Goal: Contribute content

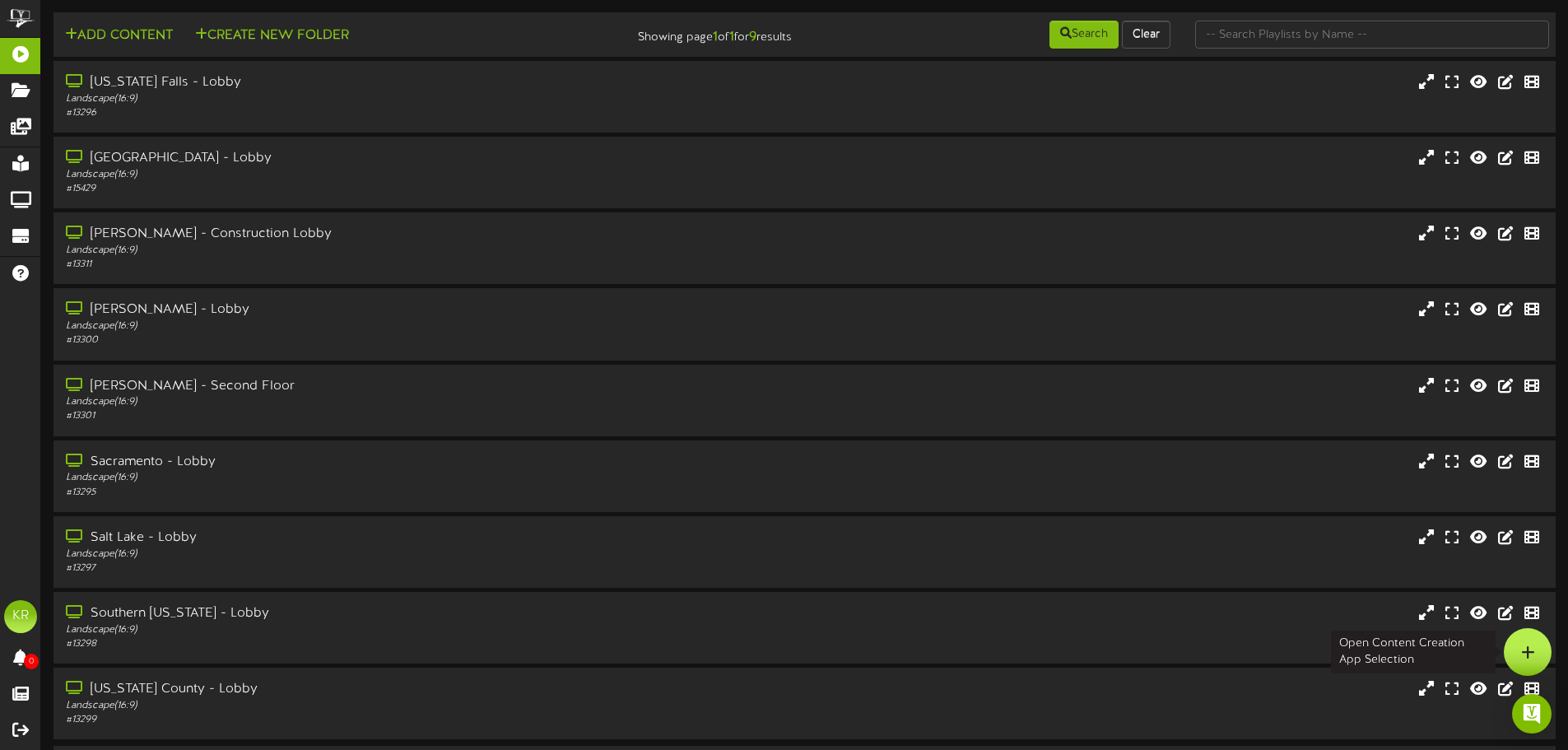
click at [1550, 659] on div at bounding box center [1527, 652] width 48 height 48
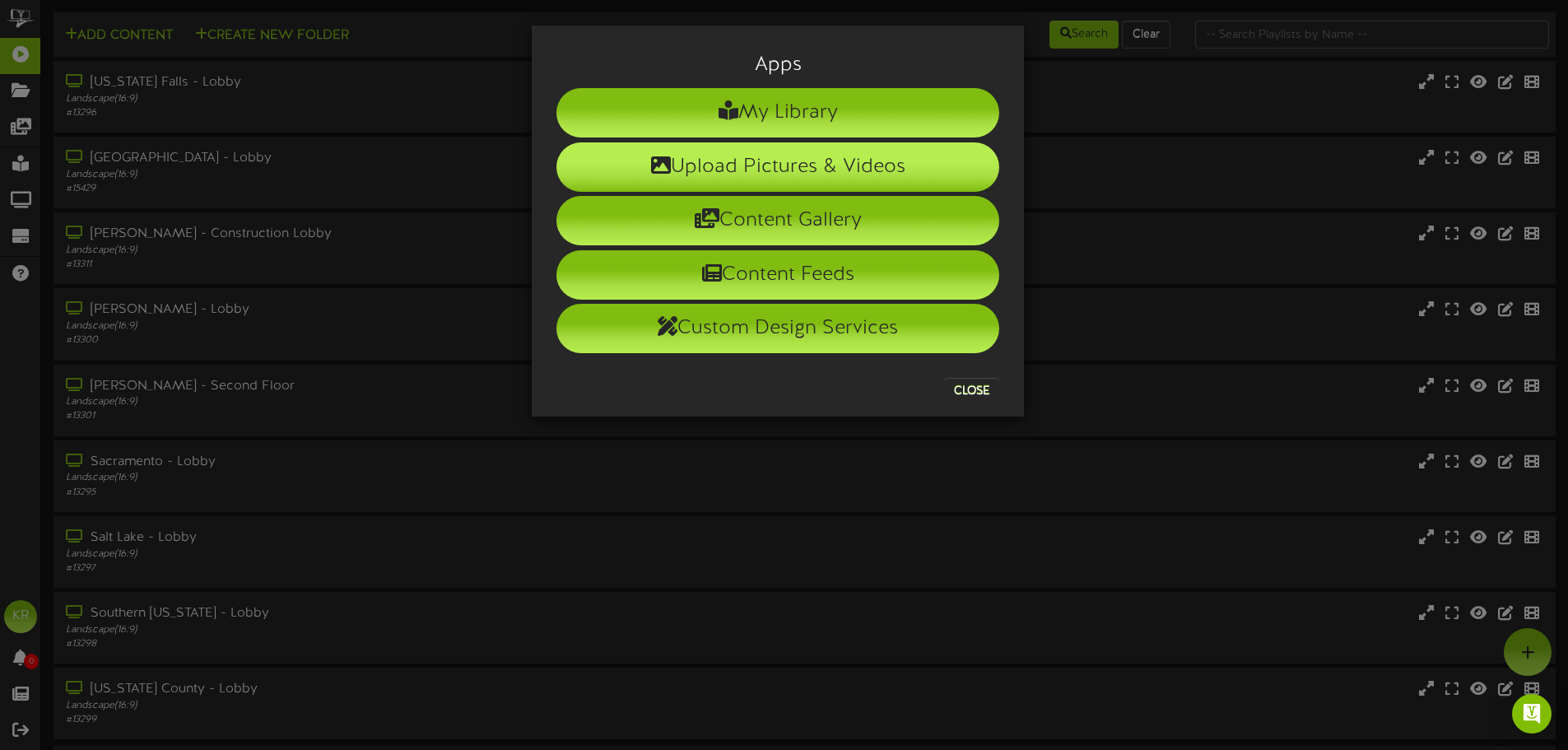
click at [716, 170] on li "Upload Pictures & Videos" at bounding box center [778, 167] width 443 height 50
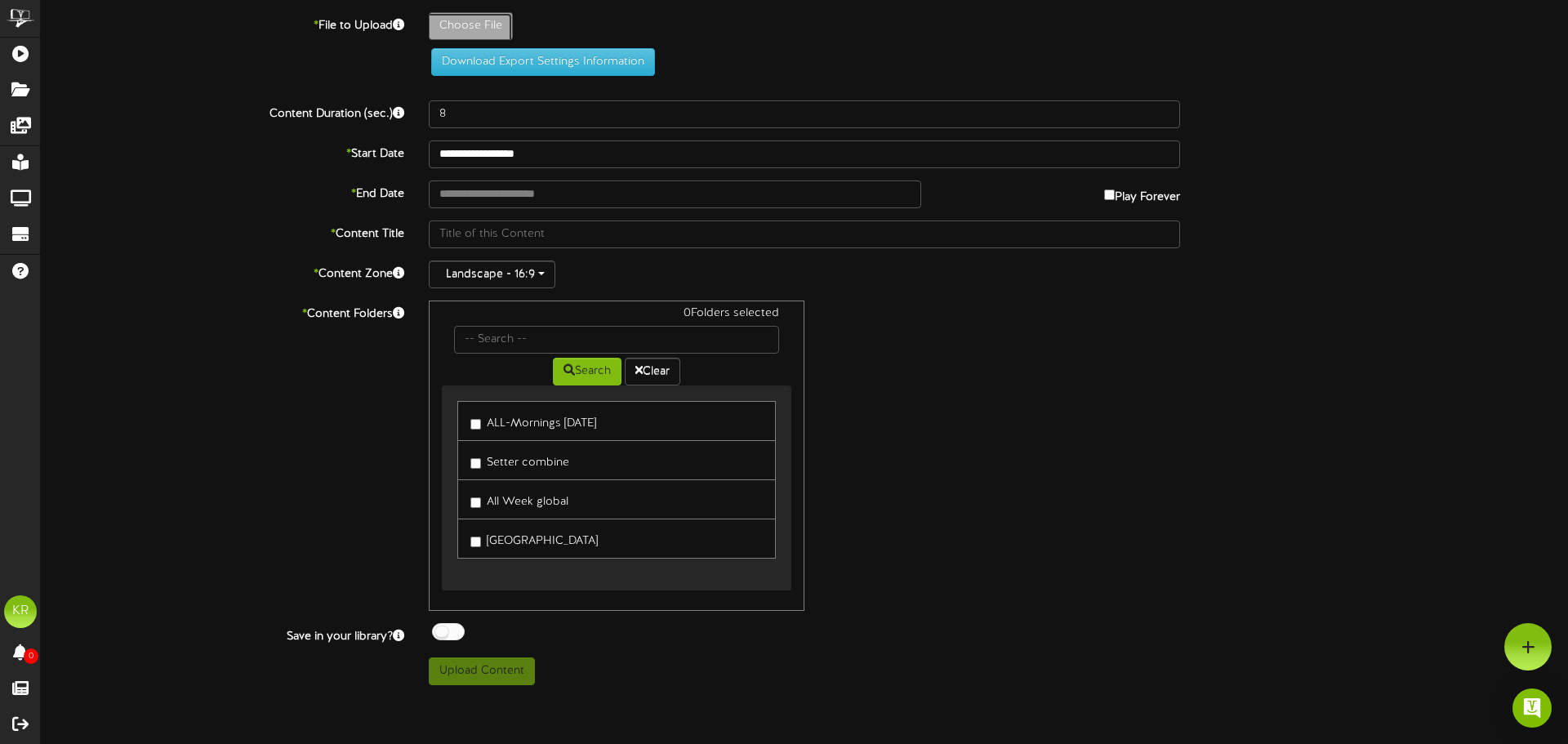
type input "**********"
type input "INSTALLS9-25"
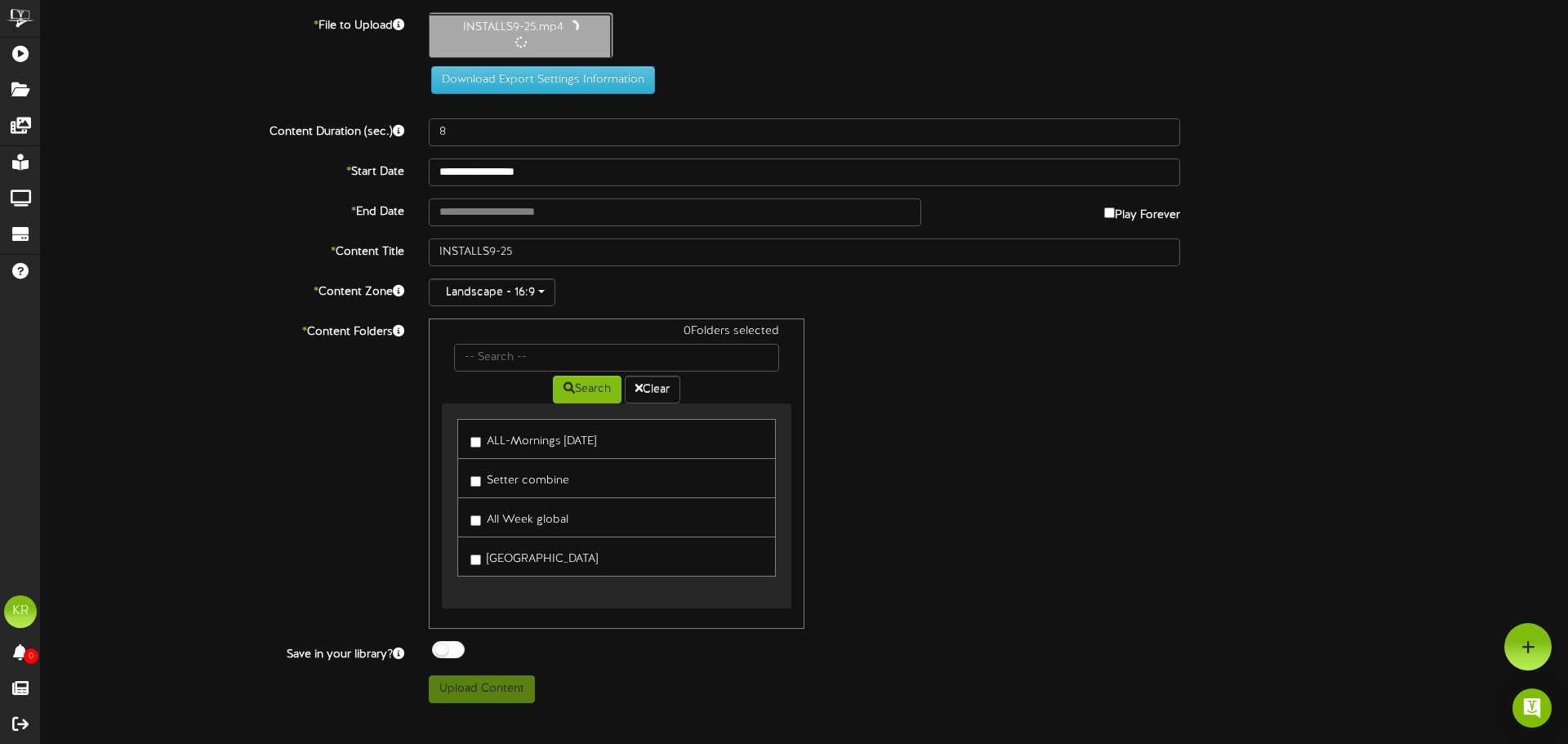
type input "10"
click at [457, 214] on input "text" at bounding box center [675, 211] width 493 height 28
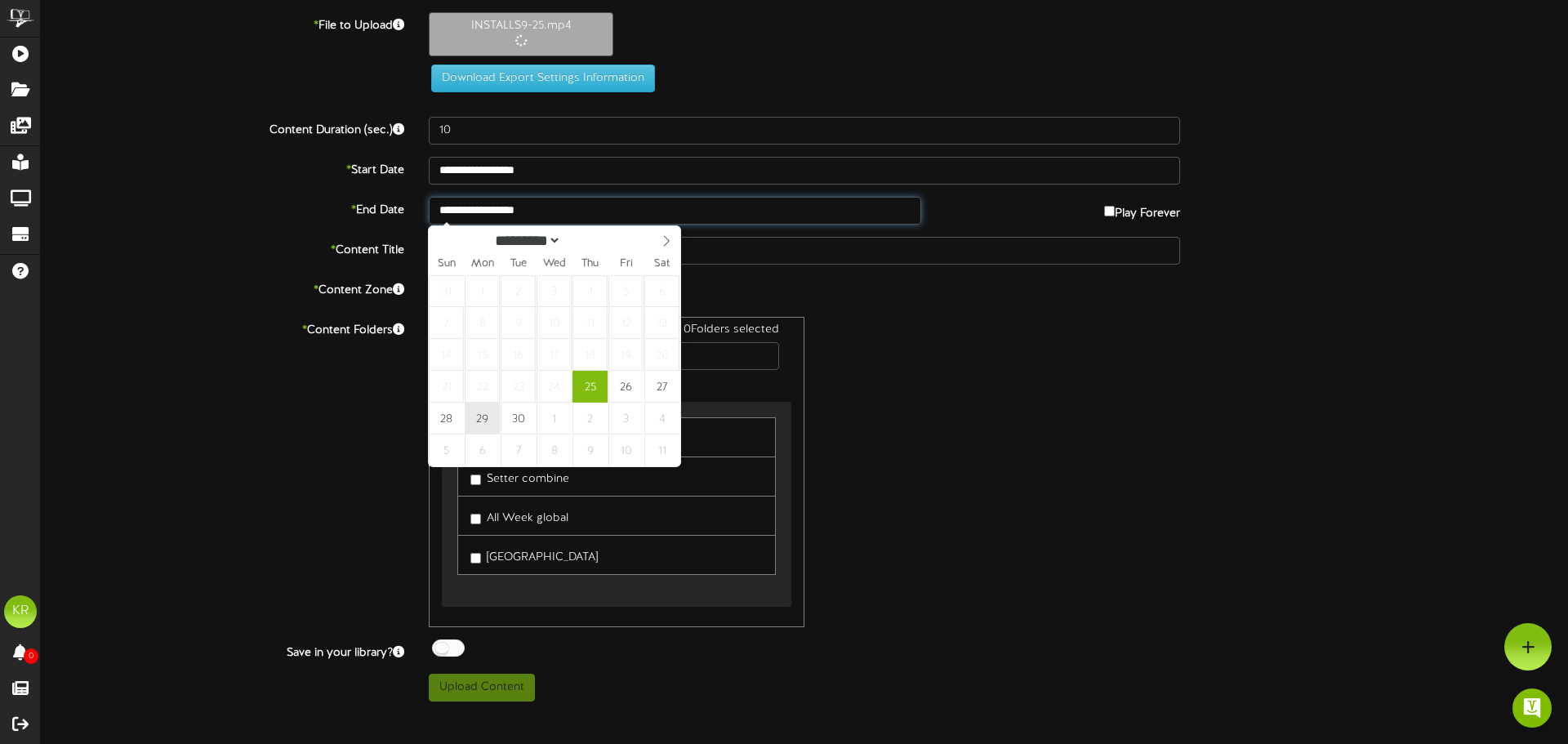
type input "**********"
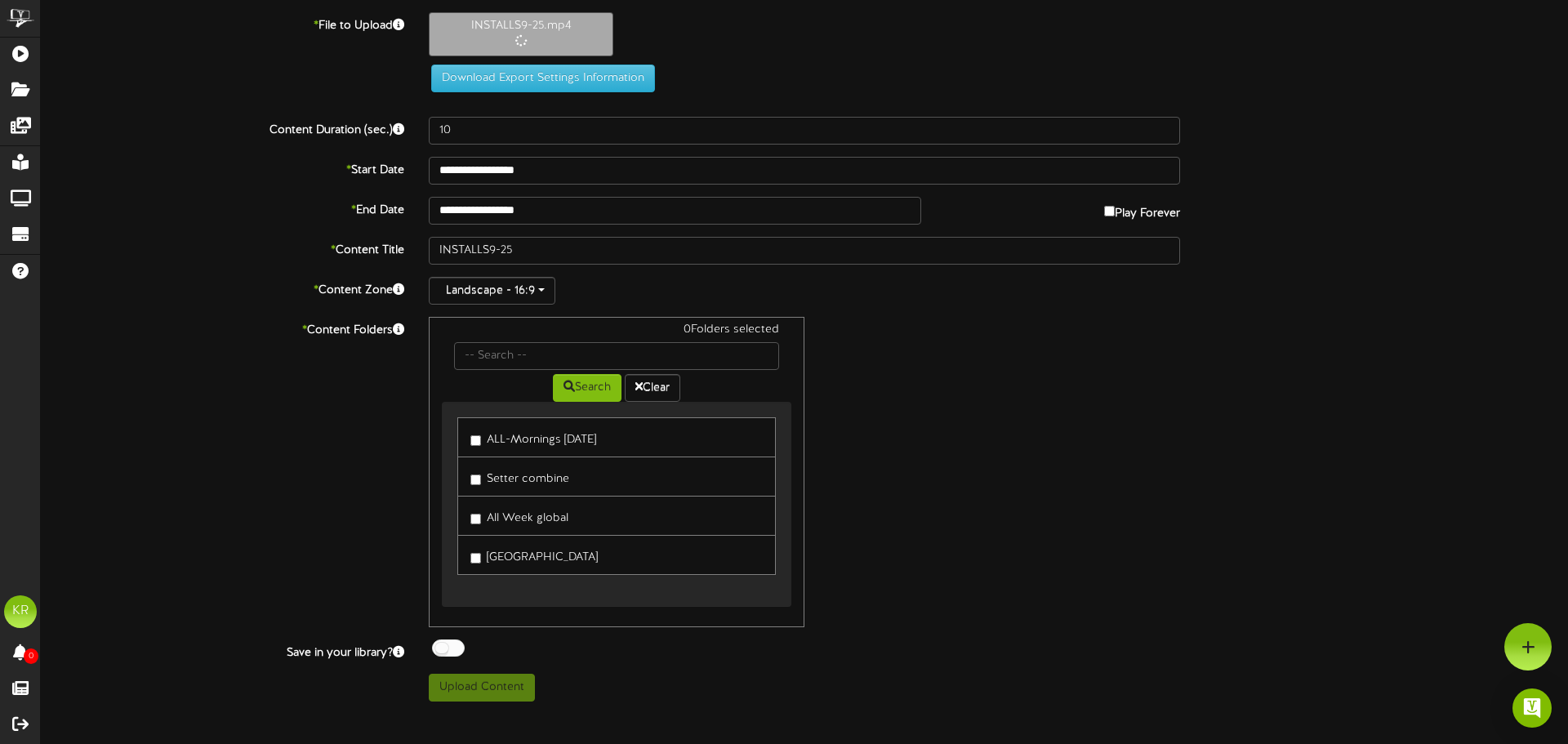
click at [469, 433] on link "ALL-Mornings [DATE]" at bounding box center [616, 438] width 318 height 40
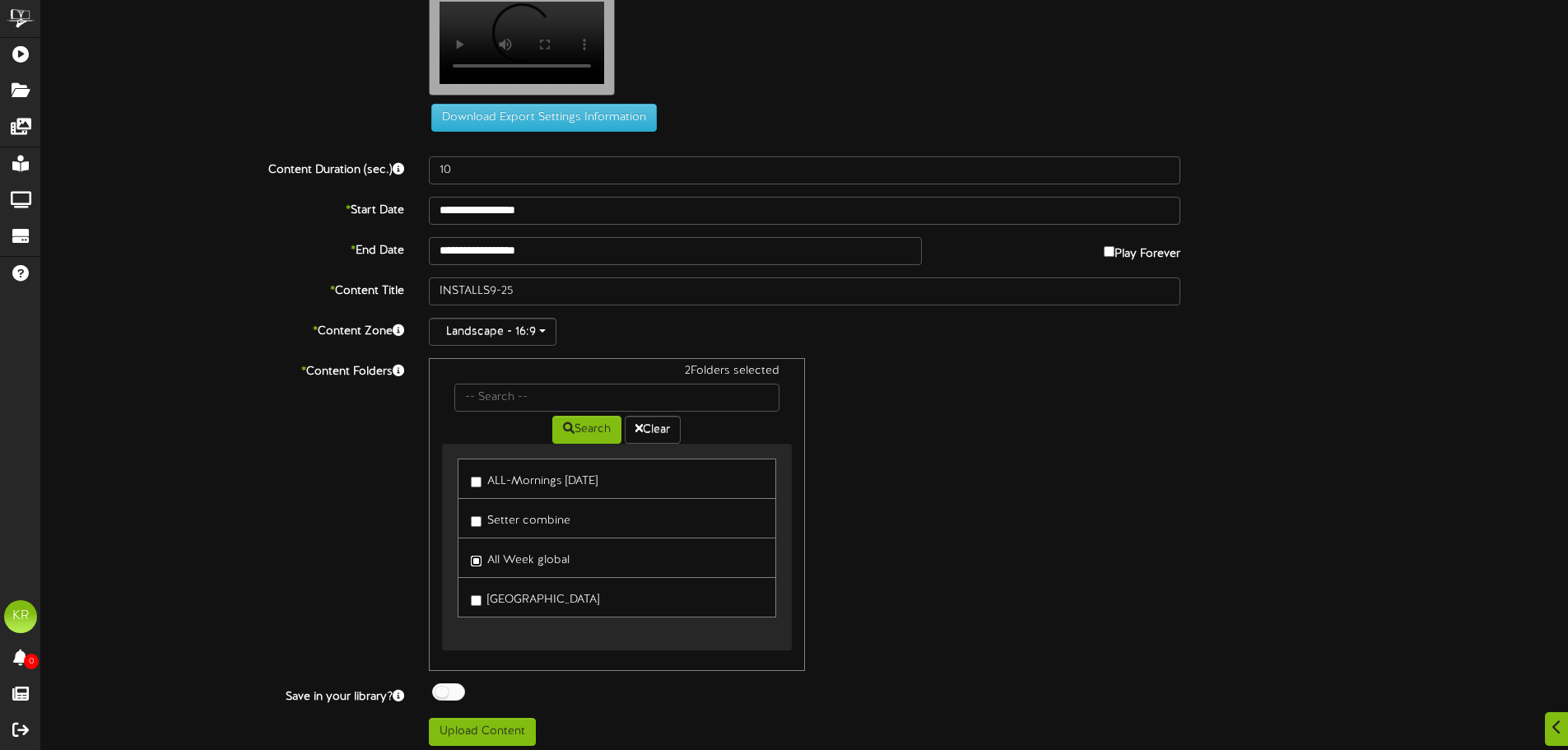
scroll to position [51, 0]
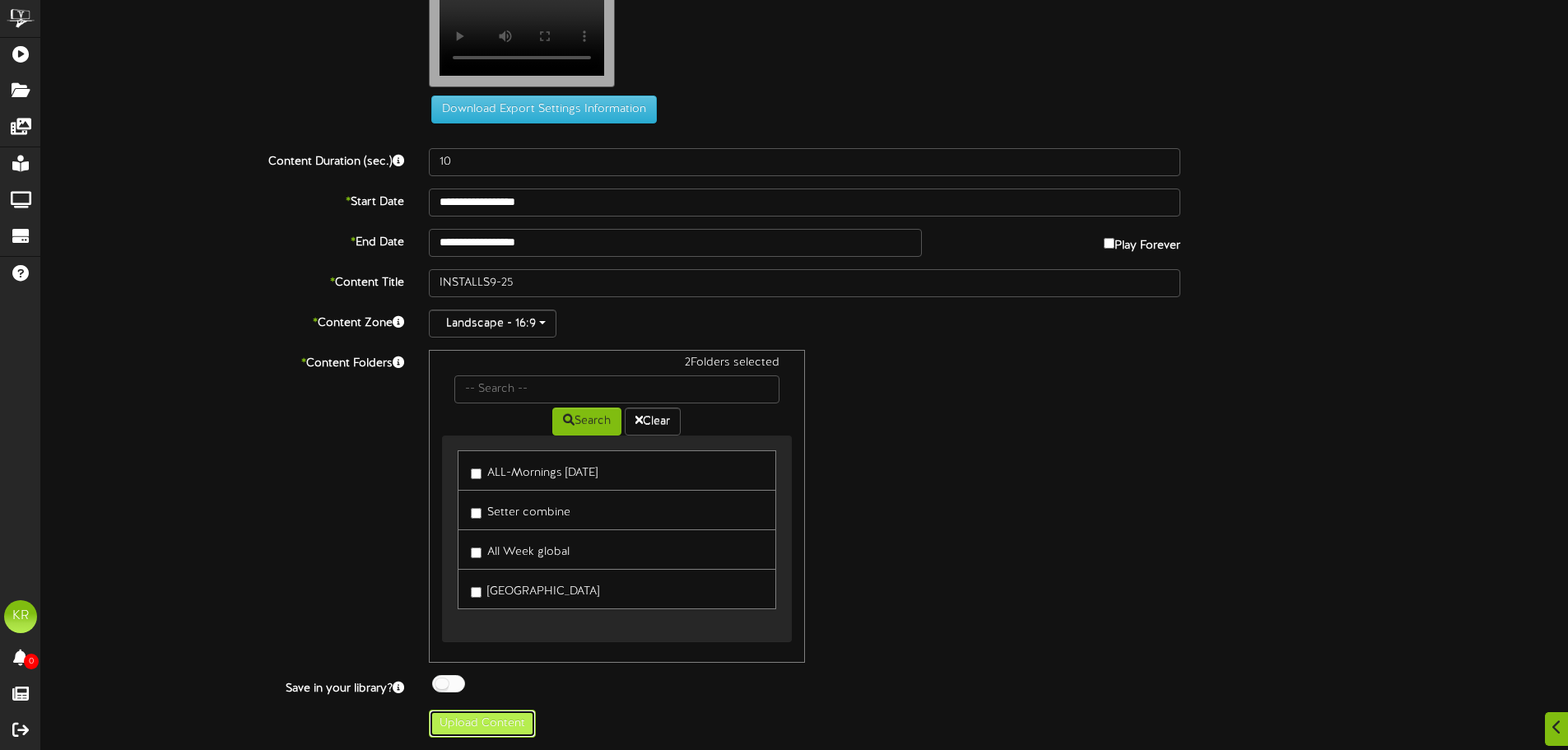
click at [460, 716] on button "Upload Content" at bounding box center [483, 723] width 107 height 28
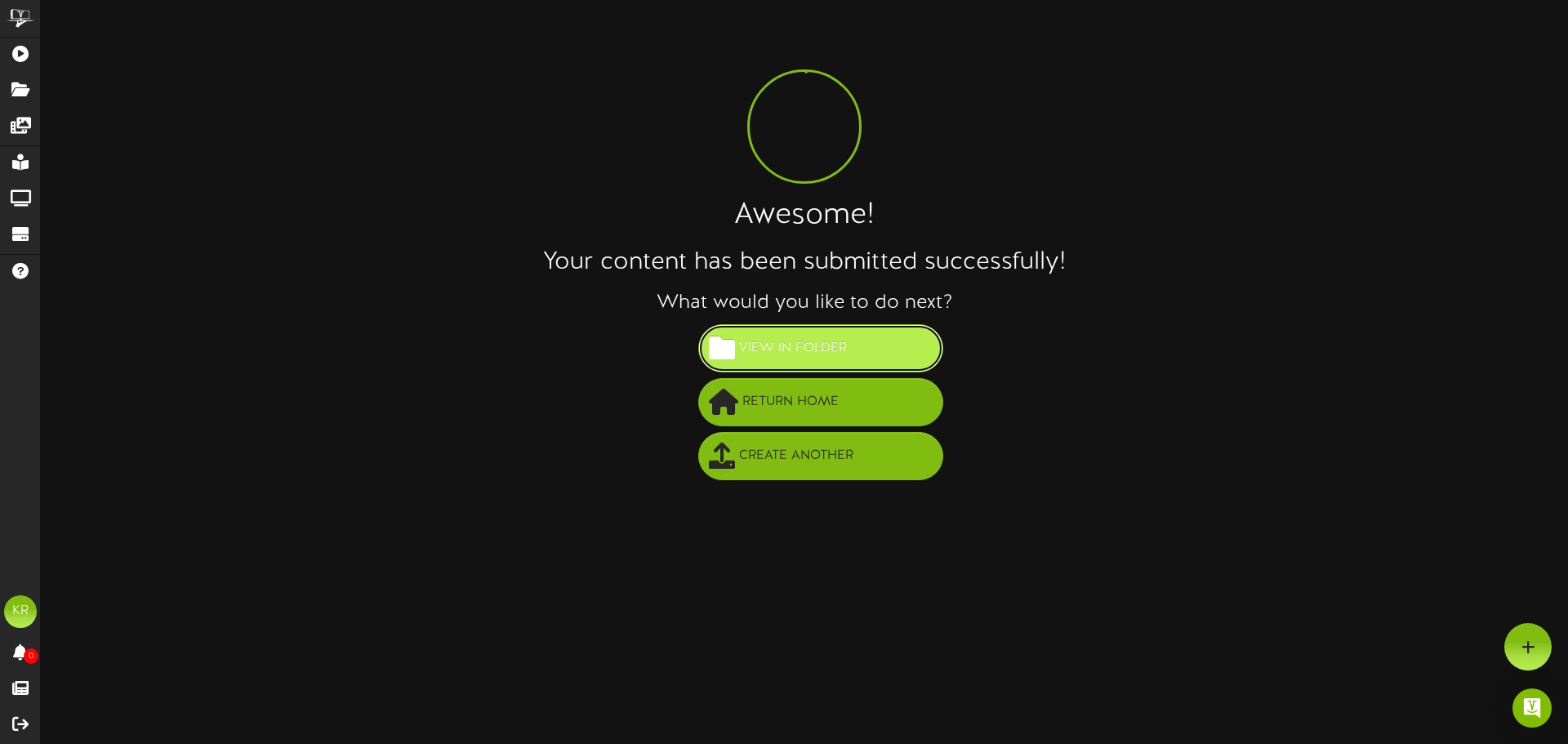
click at [810, 361] on span "View in Folder" at bounding box center [793, 348] width 116 height 27
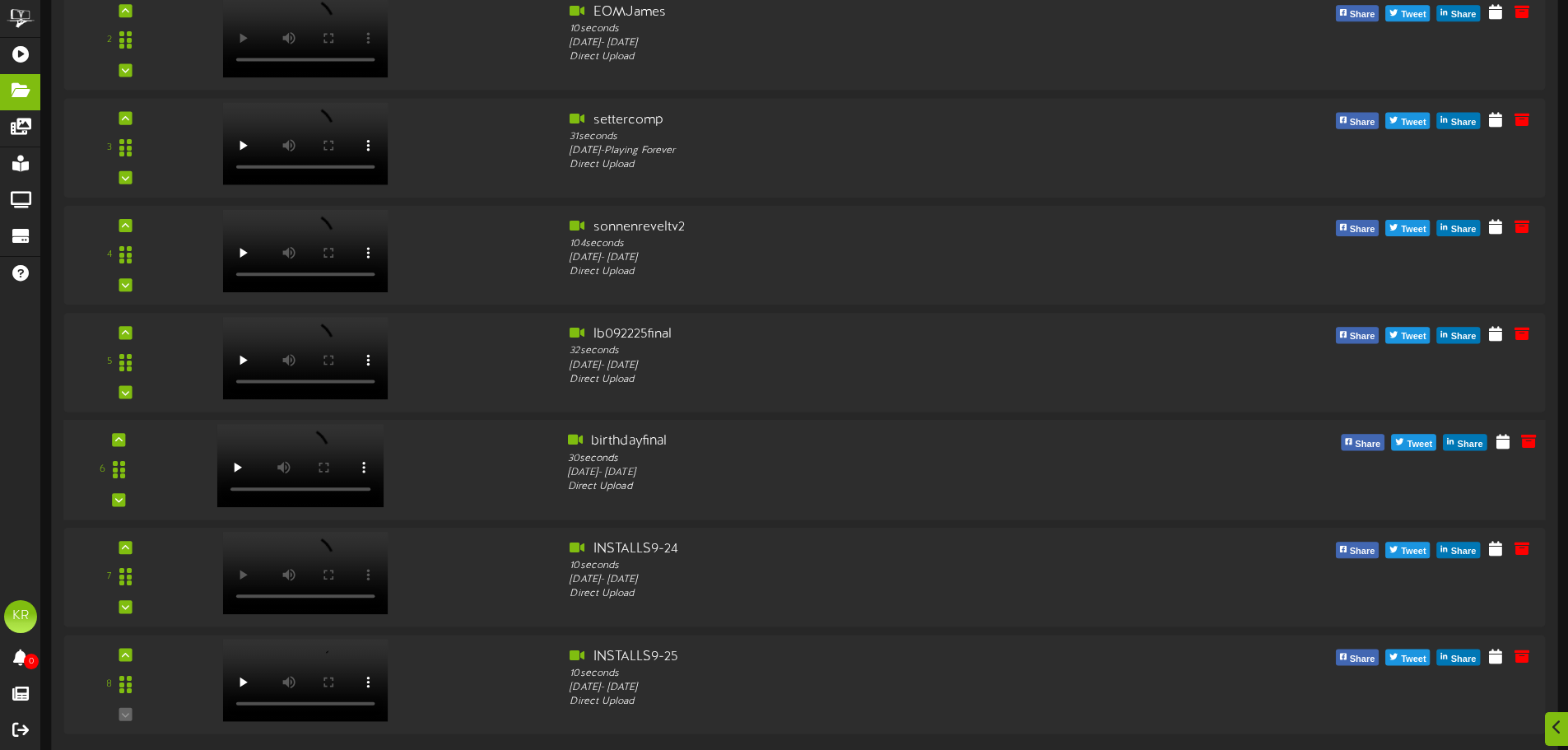
scroll to position [411, 0]
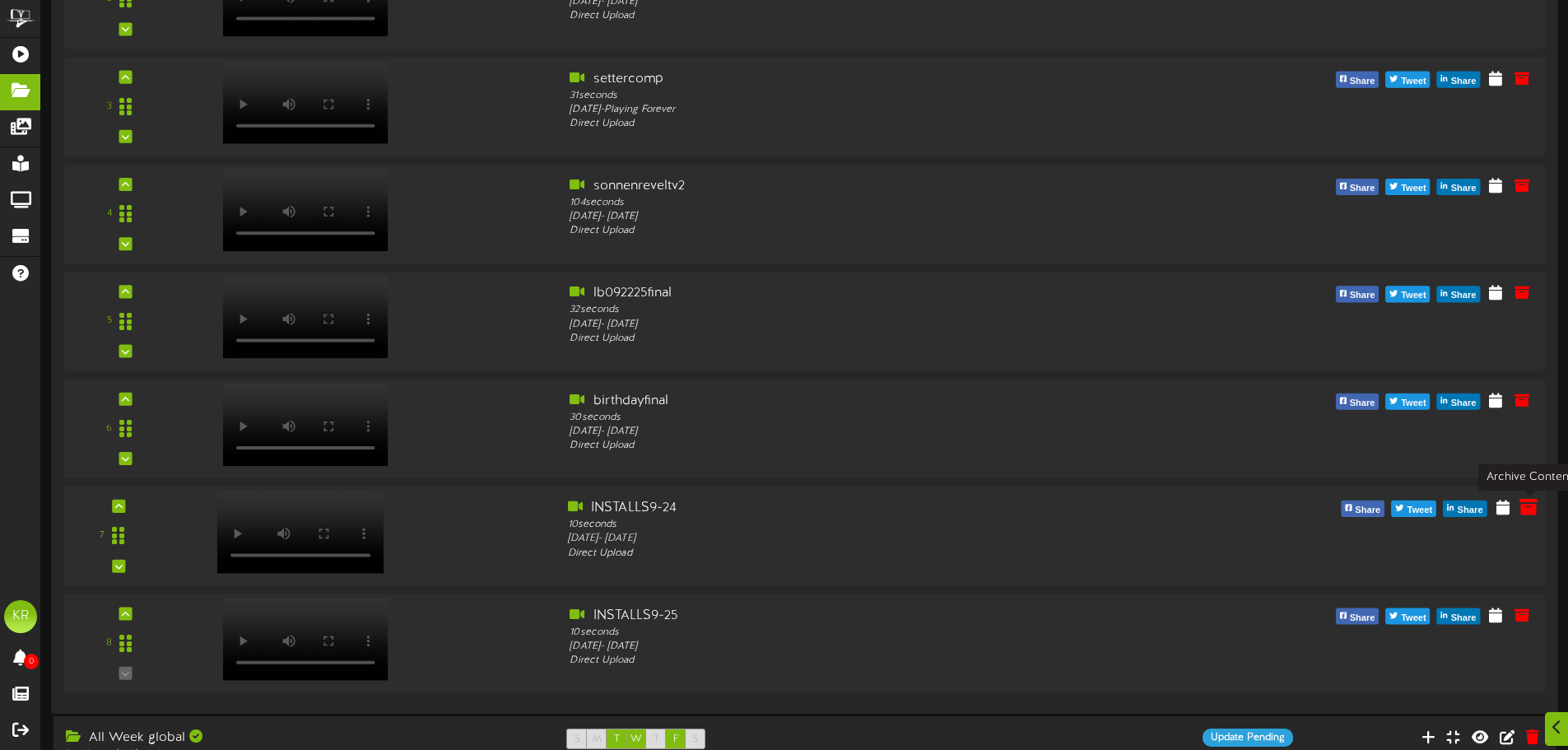
click at [1528, 520] on button at bounding box center [1528, 510] width 28 height 26
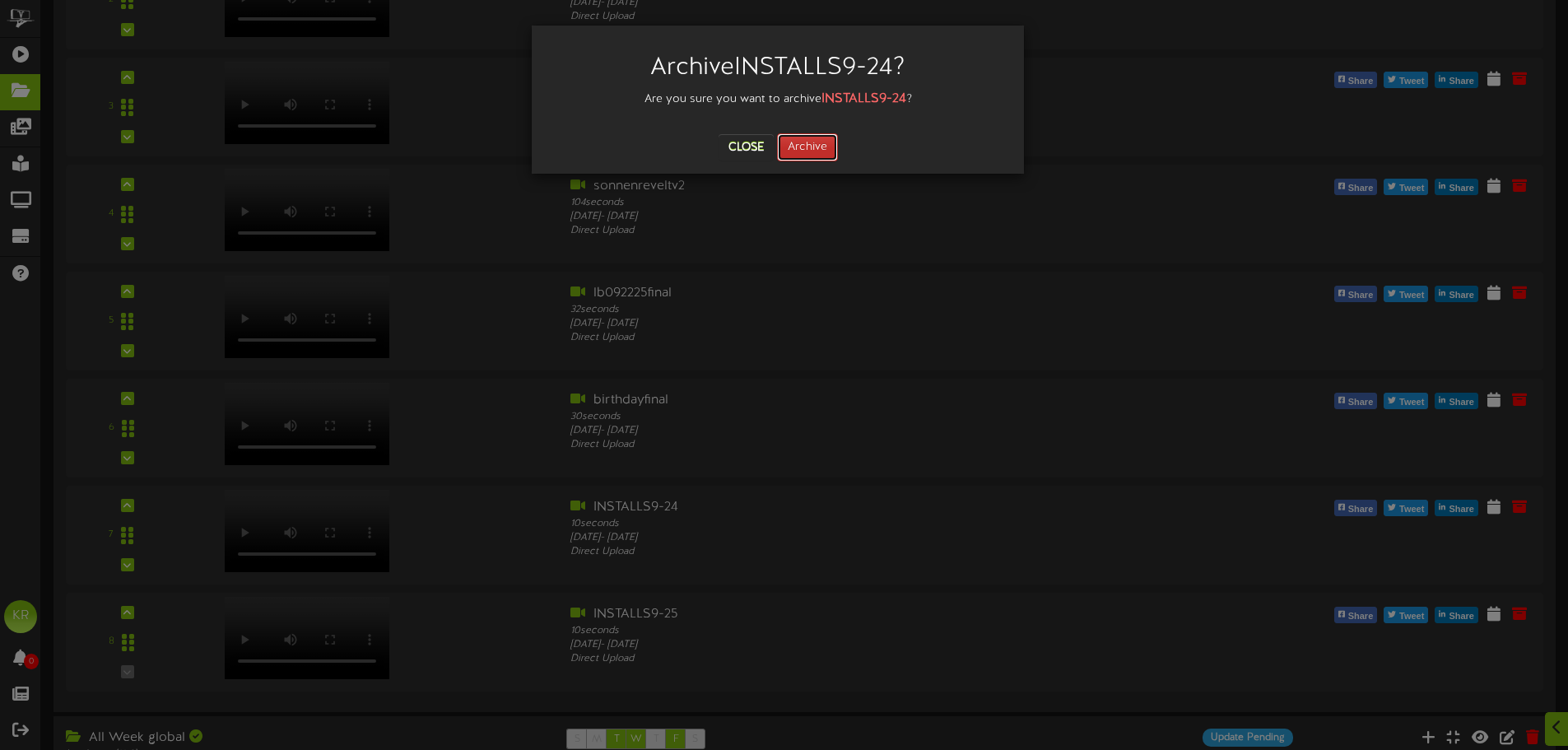
click at [804, 152] on button "Archive" at bounding box center [806, 147] width 61 height 28
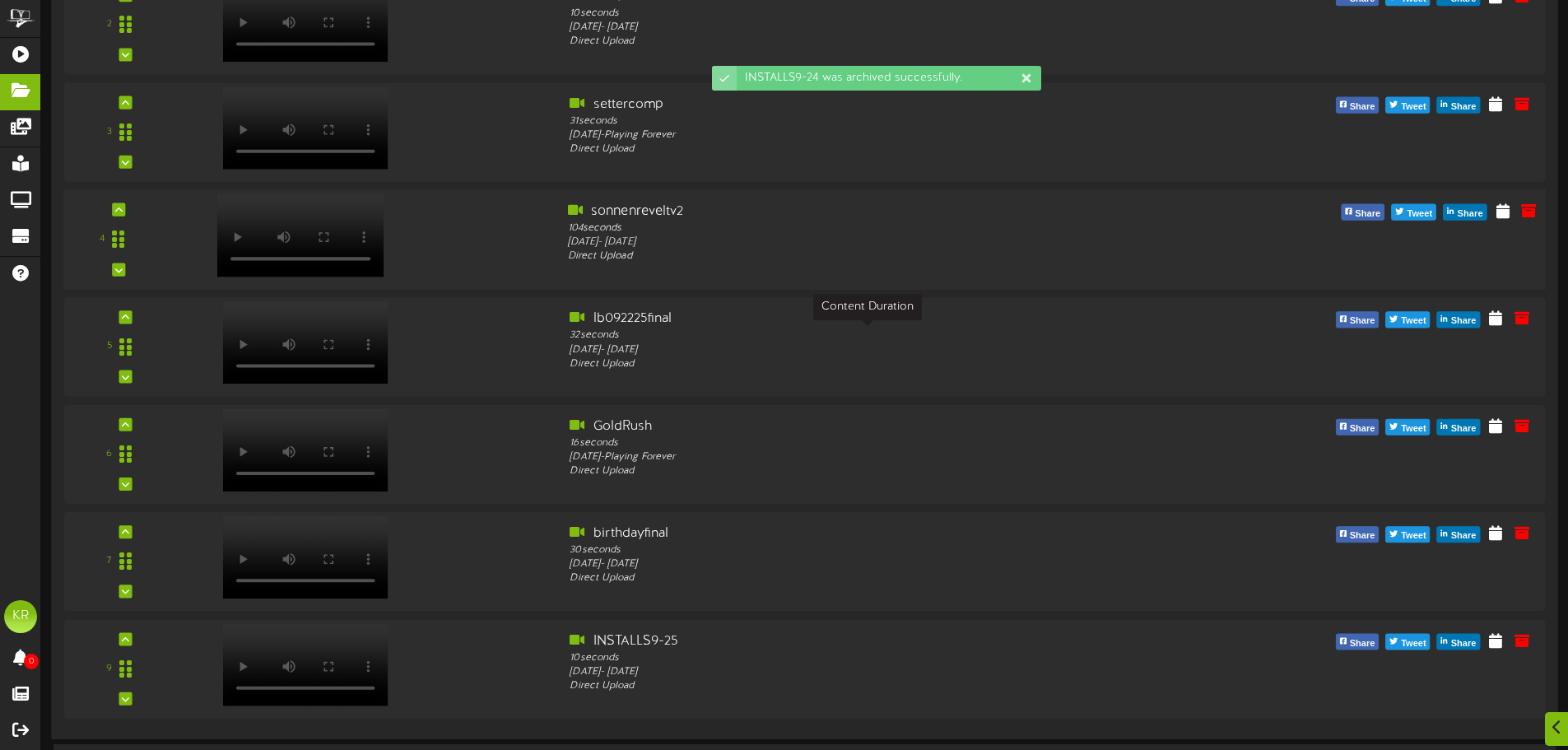
scroll to position [1388, 0]
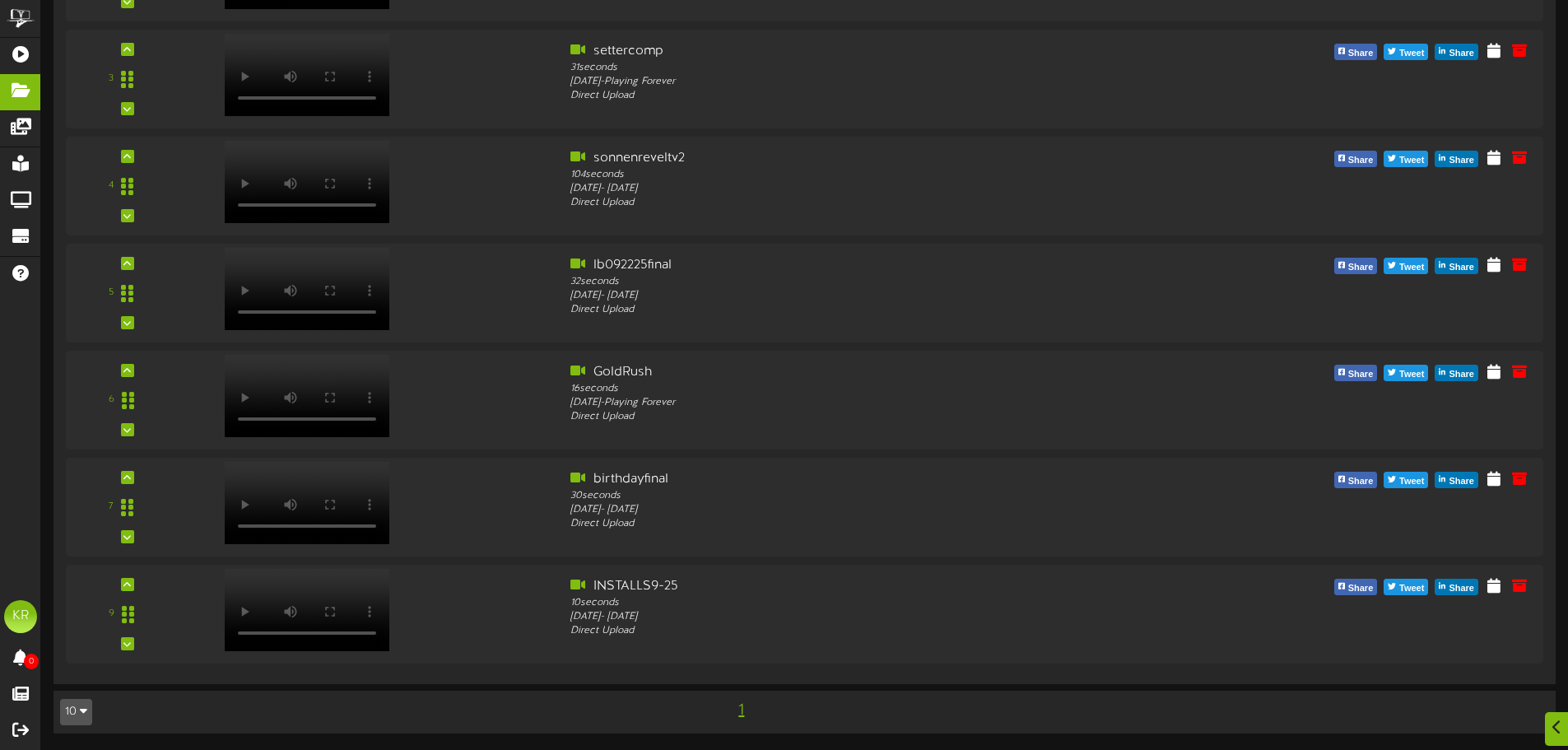
click at [739, 715] on span "1" at bounding box center [741, 710] width 14 height 18
click at [743, 710] on span "1" at bounding box center [741, 710] width 14 height 18
click at [599, 698] on div "1" at bounding box center [741, 710] width 378 height 27
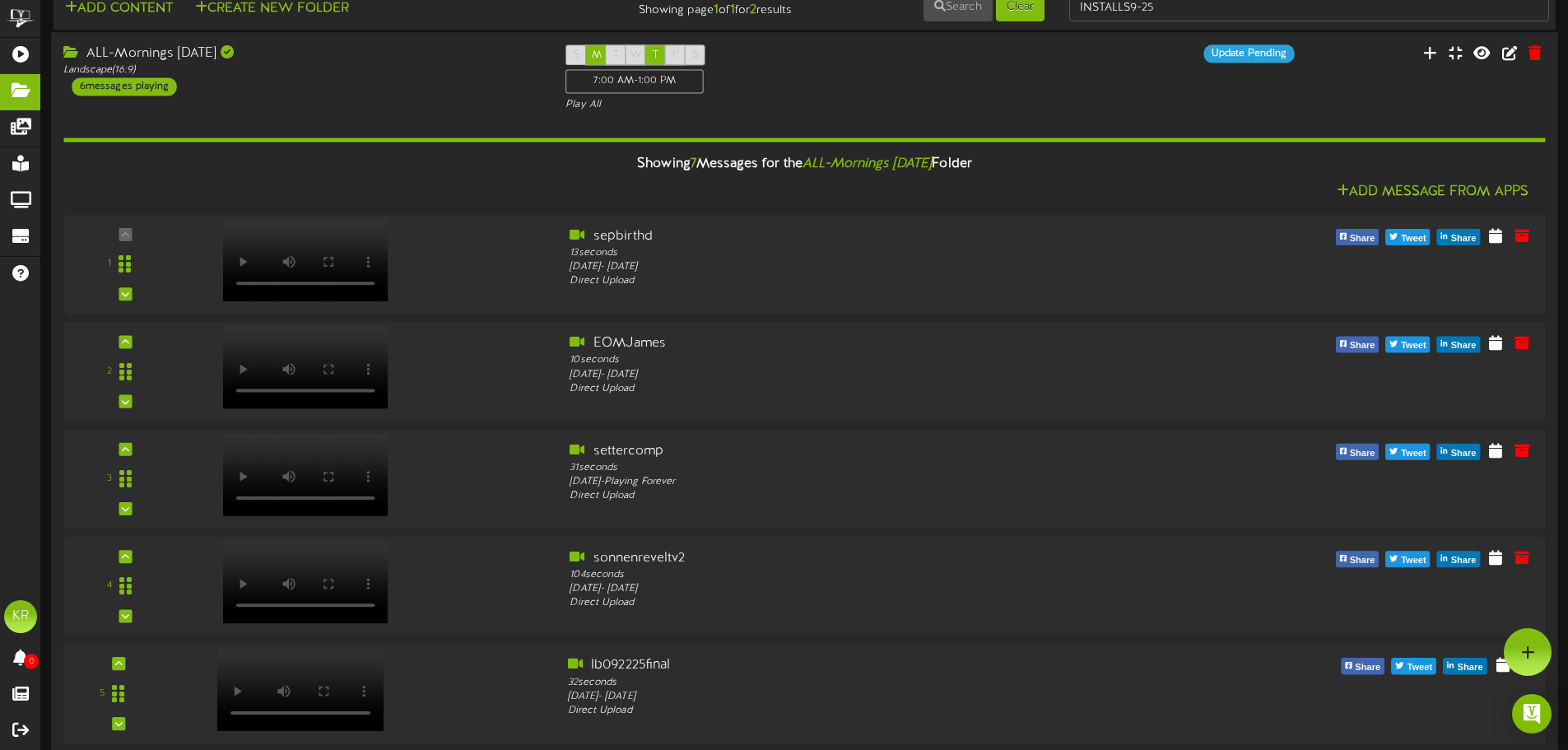
scroll to position [0, 0]
